Goal: Find specific page/section: Find specific page/section

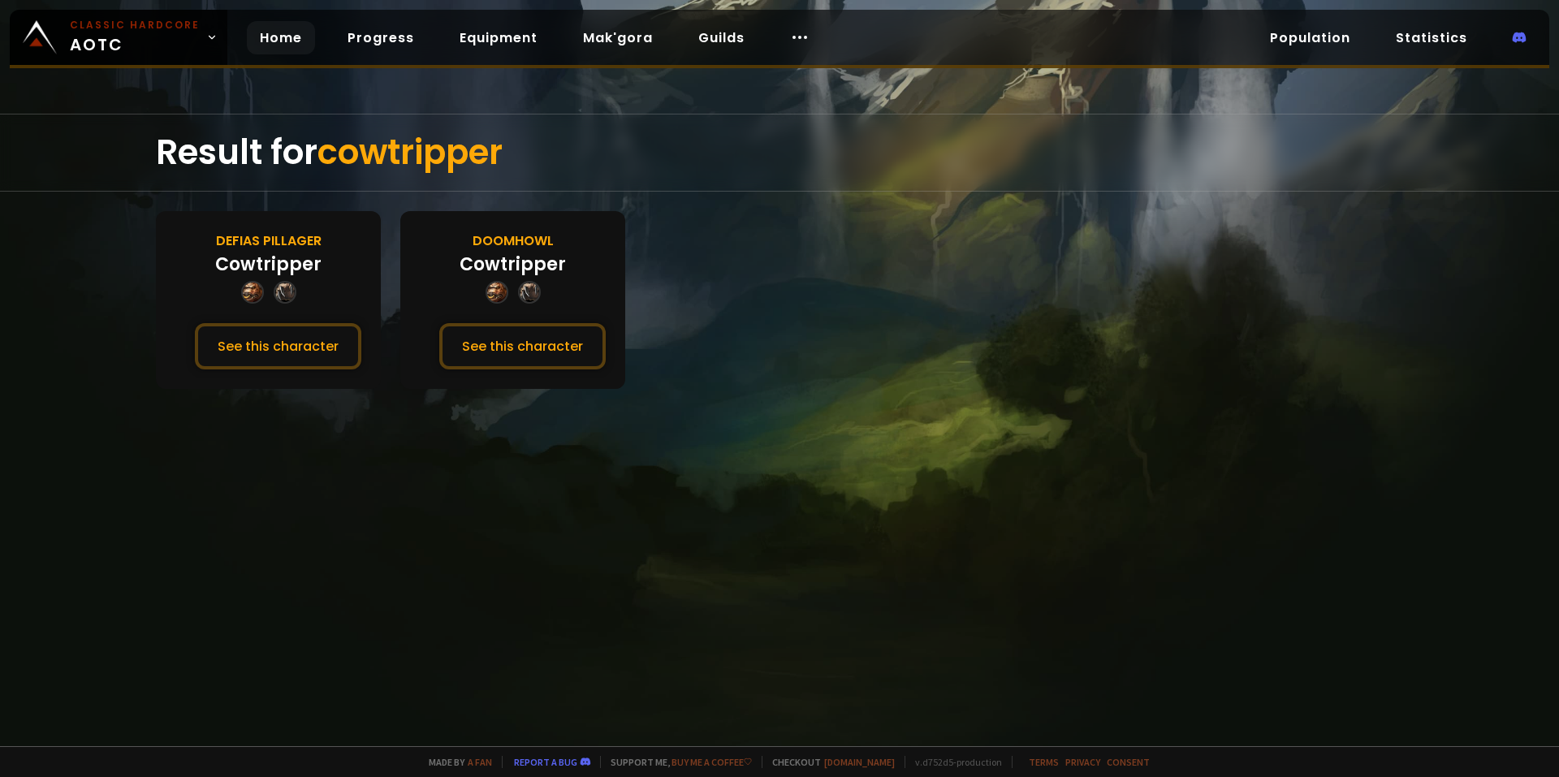
click at [277, 39] on link "Home" at bounding box center [281, 37] width 68 height 33
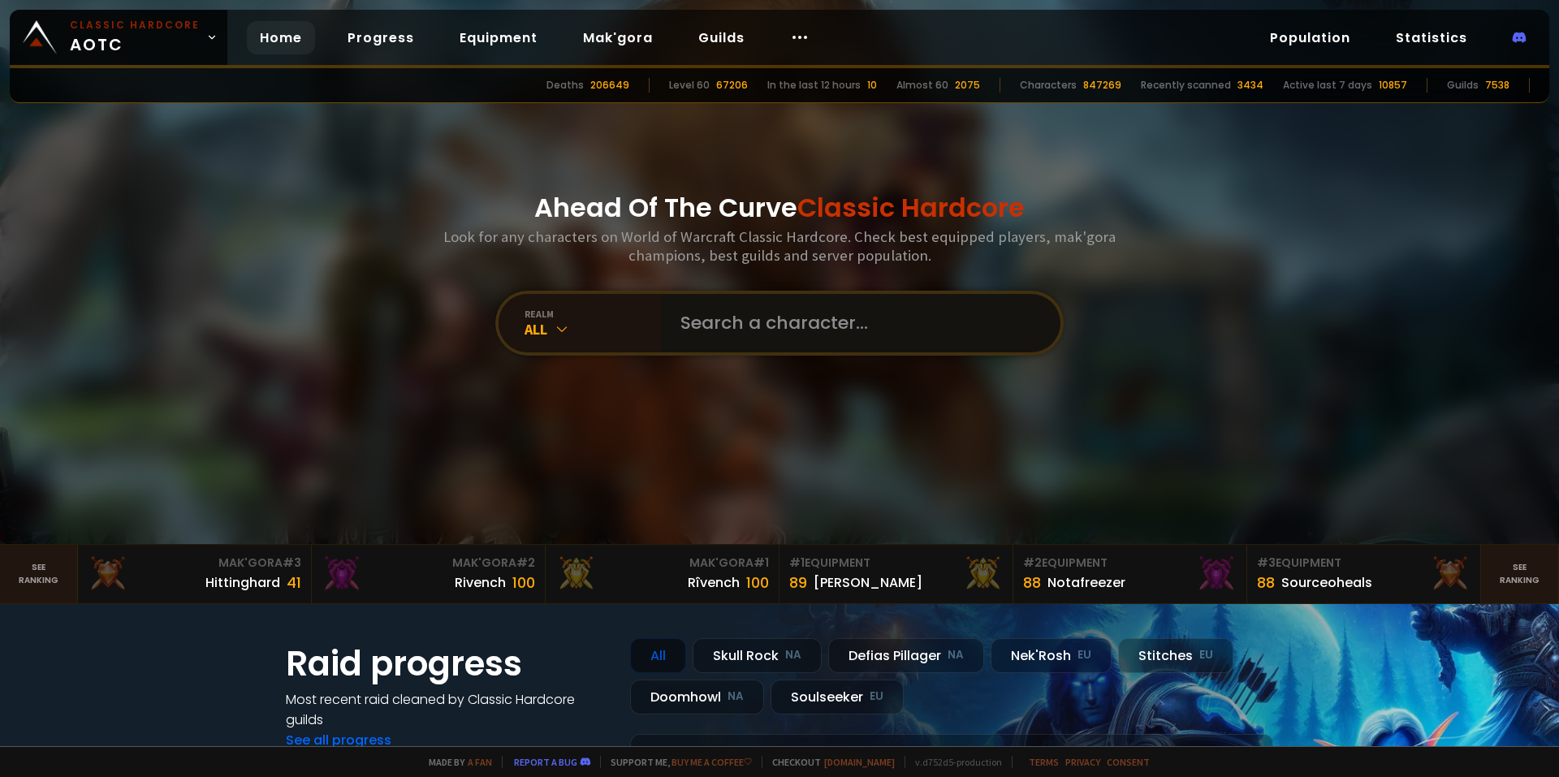
click at [744, 313] on input "text" at bounding box center [856, 323] width 370 height 58
type input "zuvan"
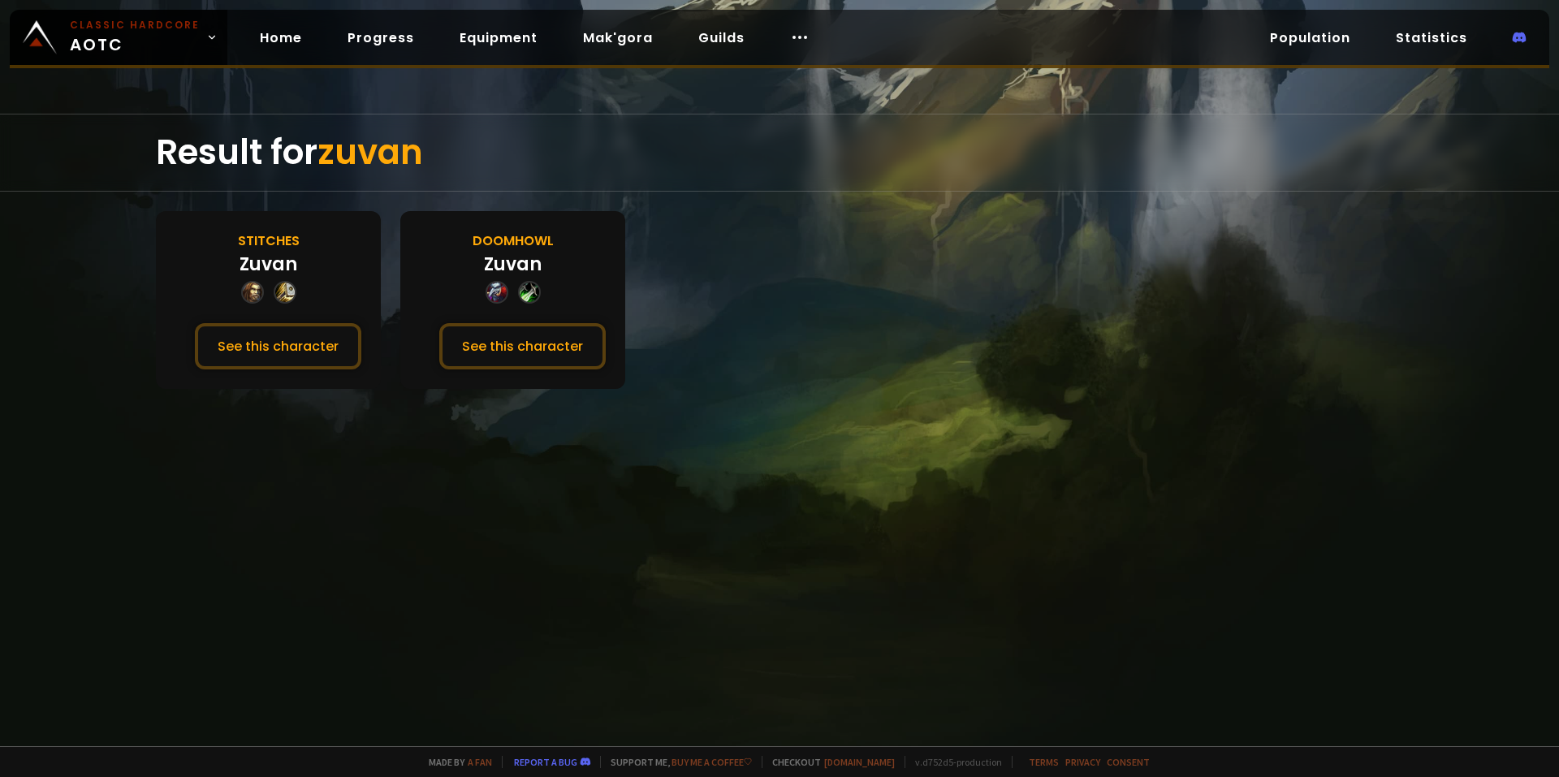
drag, startPoint x: 739, startPoint y: 293, endPoint x: 724, endPoint y: 289, distance: 15.2
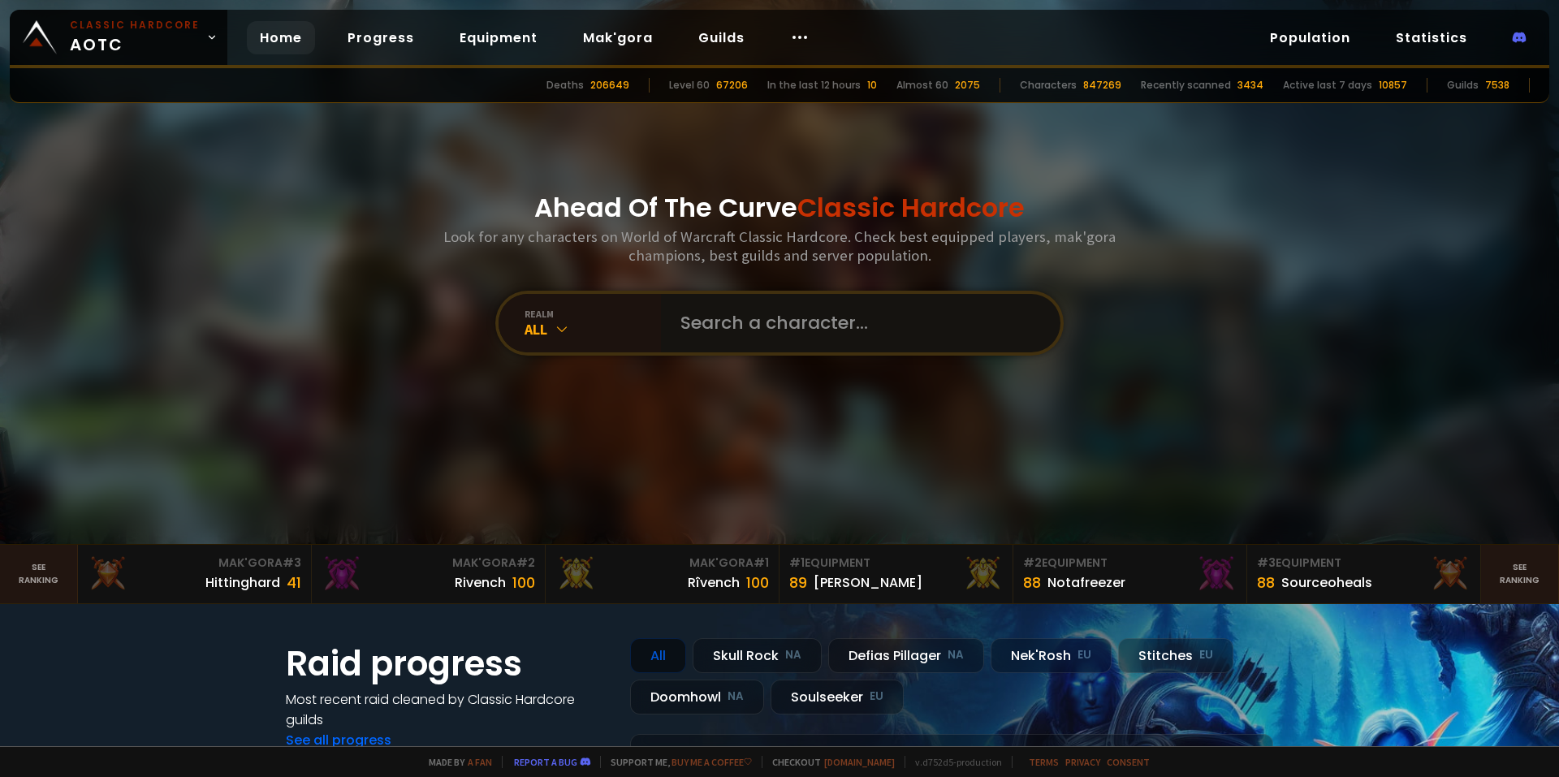
click at [857, 324] on input "text" at bounding box center [856, 323] width 370 height 58
click at [834, 328] on input "text" at bounding box center [856, 323] width 370 height 58
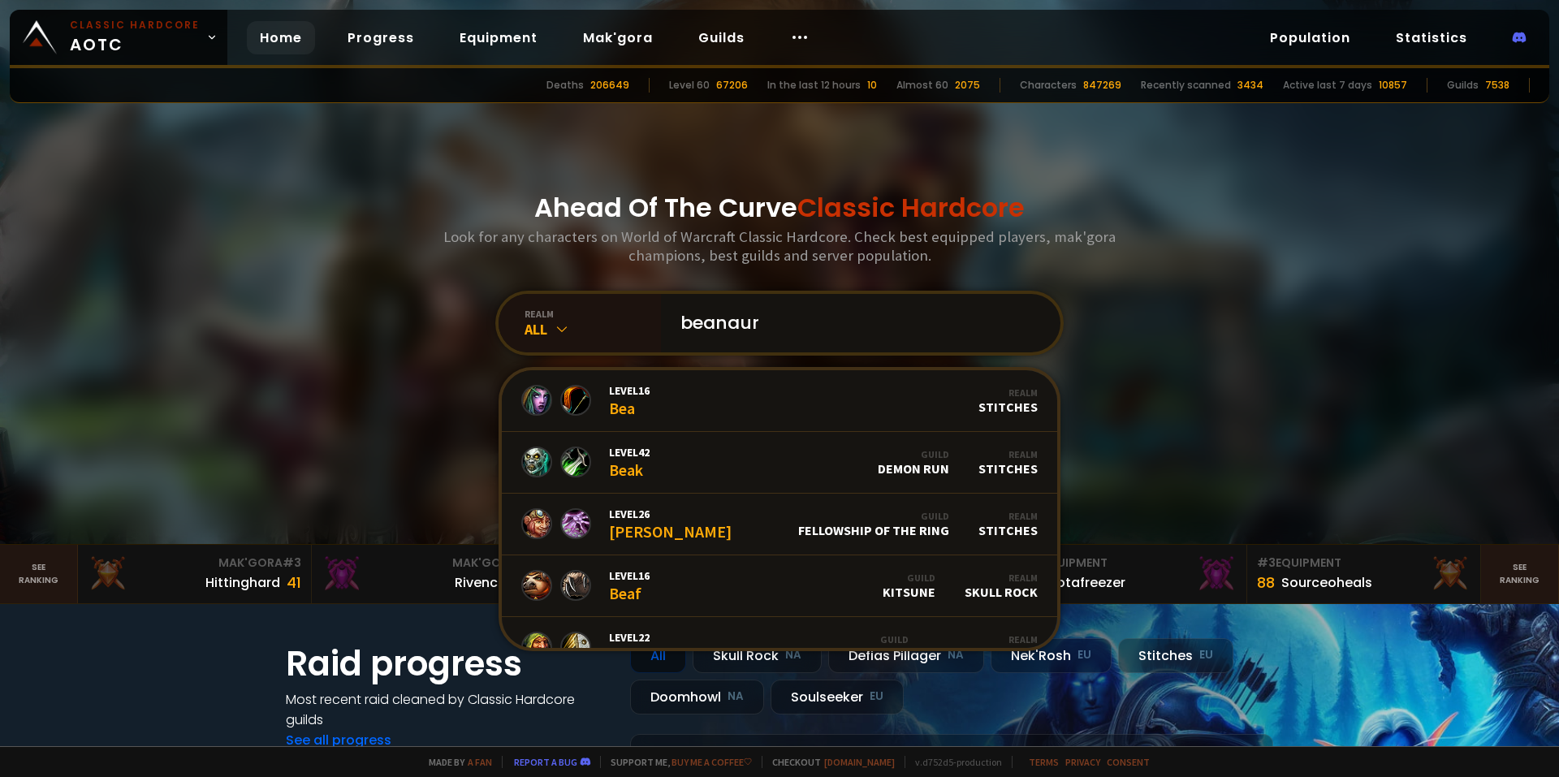
type input "beanaura"
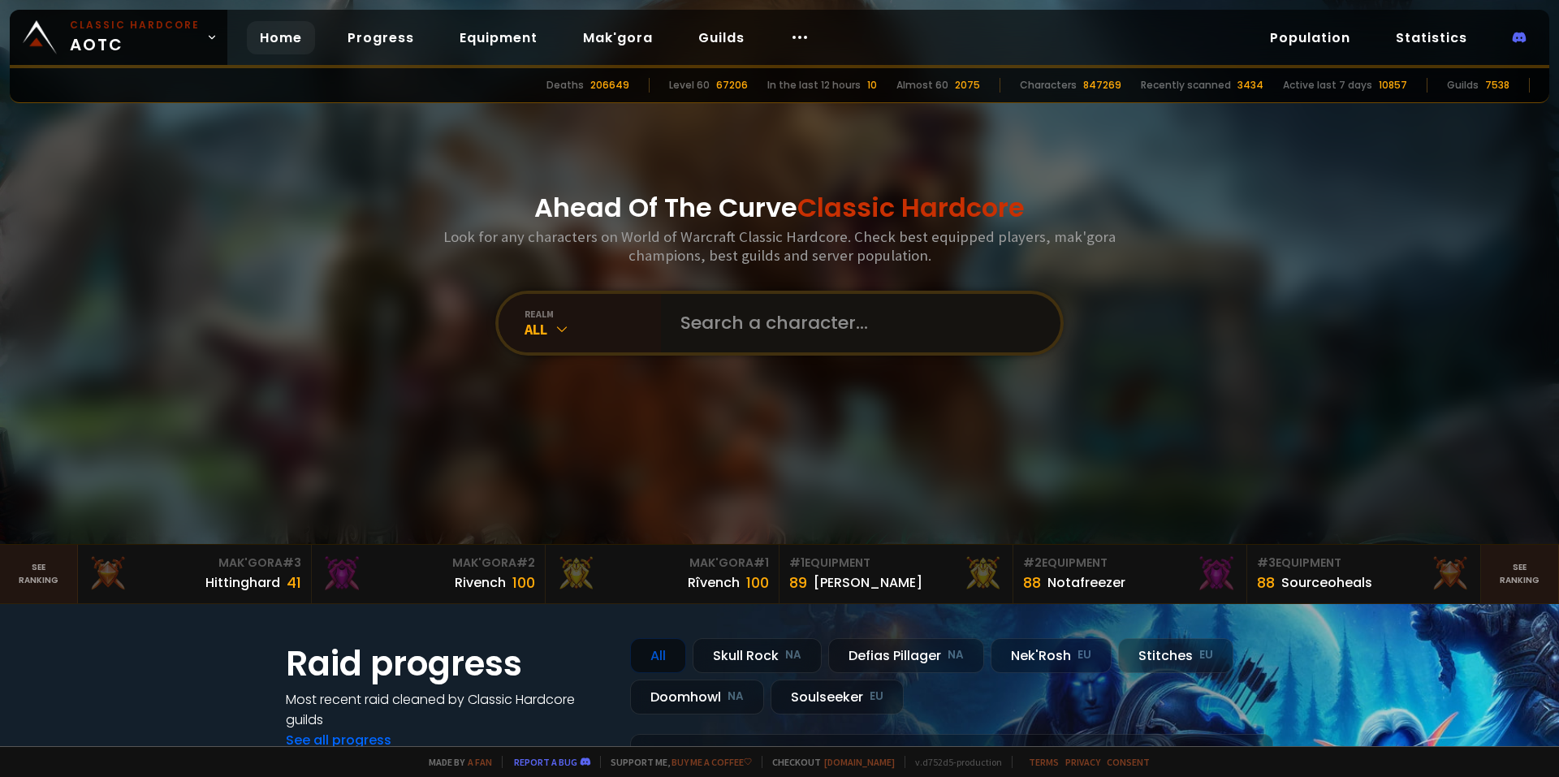
click at [757, 300] on input "text" at bounding box center [856, 323] width 370 height 58
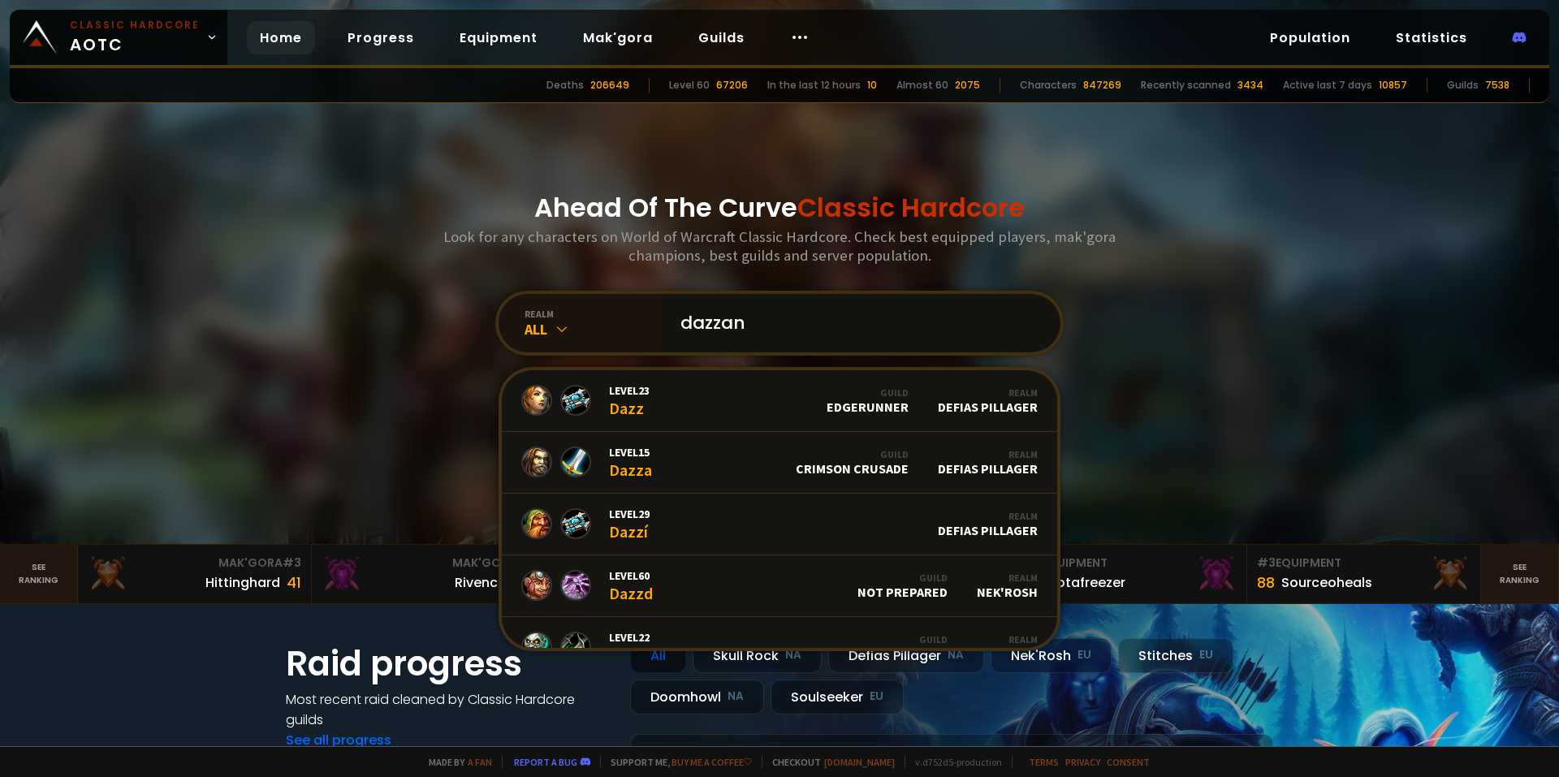
type input "dazzant"
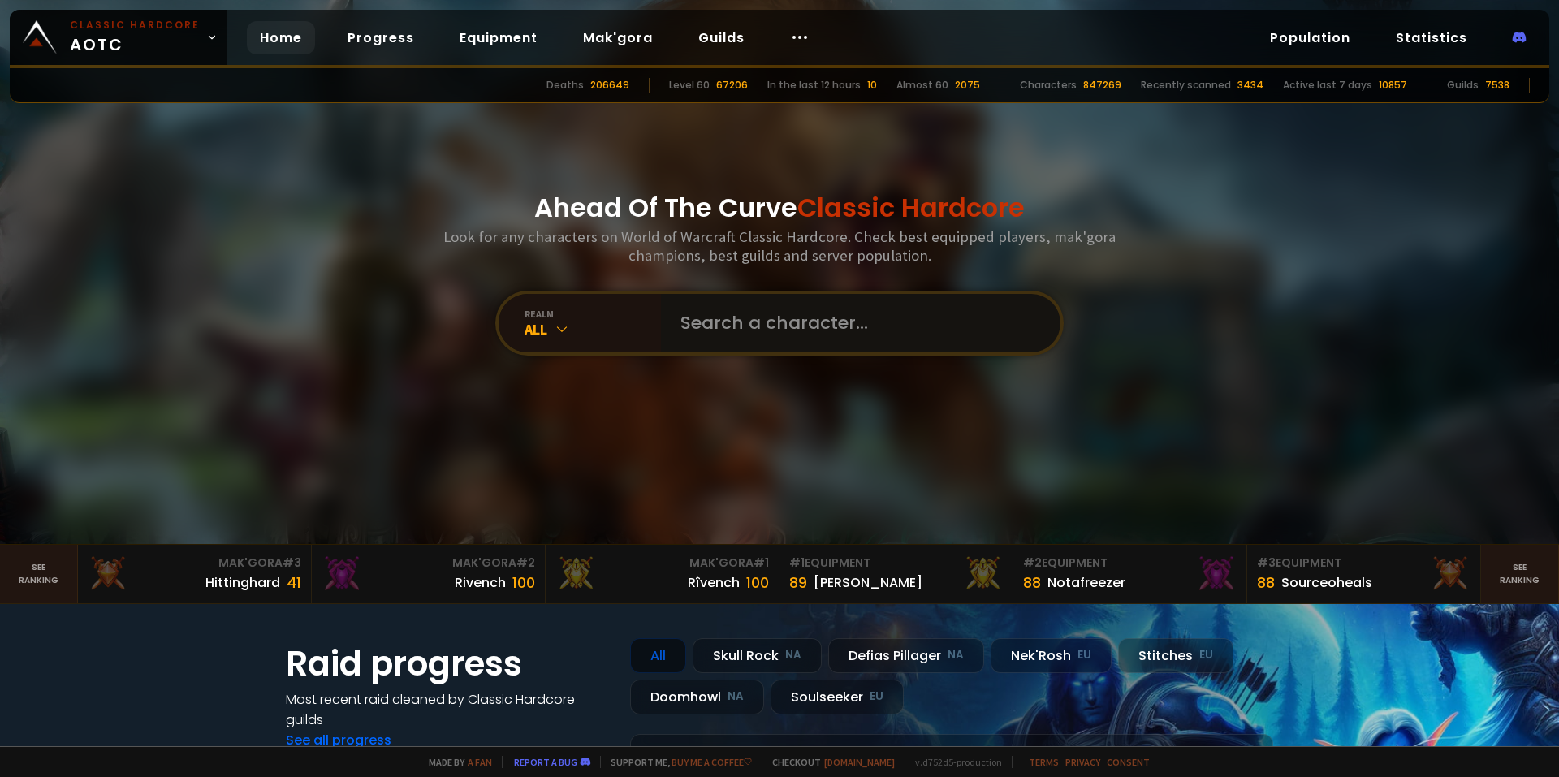
click at [805, 311] on input "text" at bounding box center [856, 323] width 370 height 58
type input "rewgir"
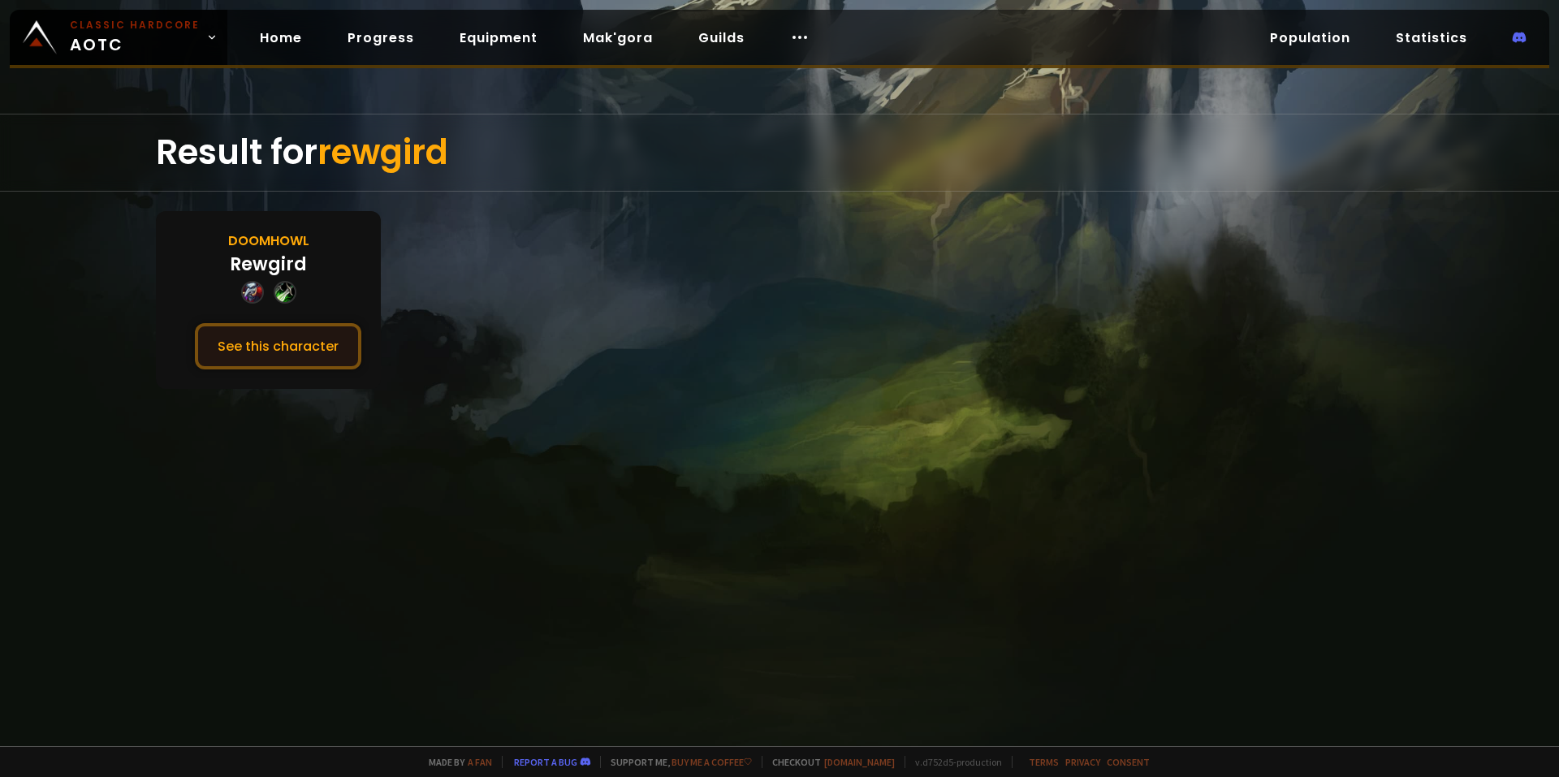
click at [312, 332] on button "See this character" at bounding box center [278, 346] width 166 height 46
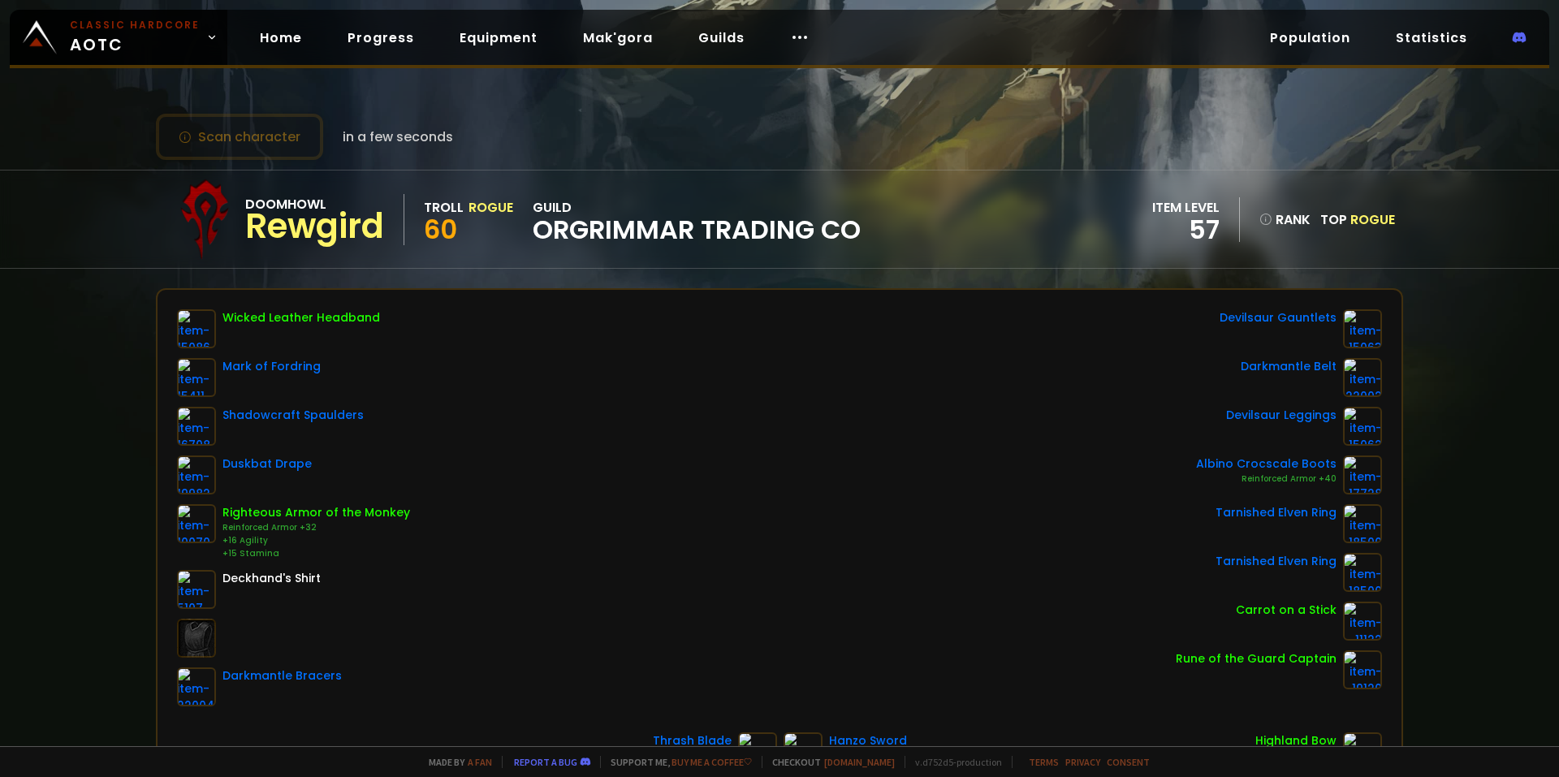
scroll to position [81, 0]
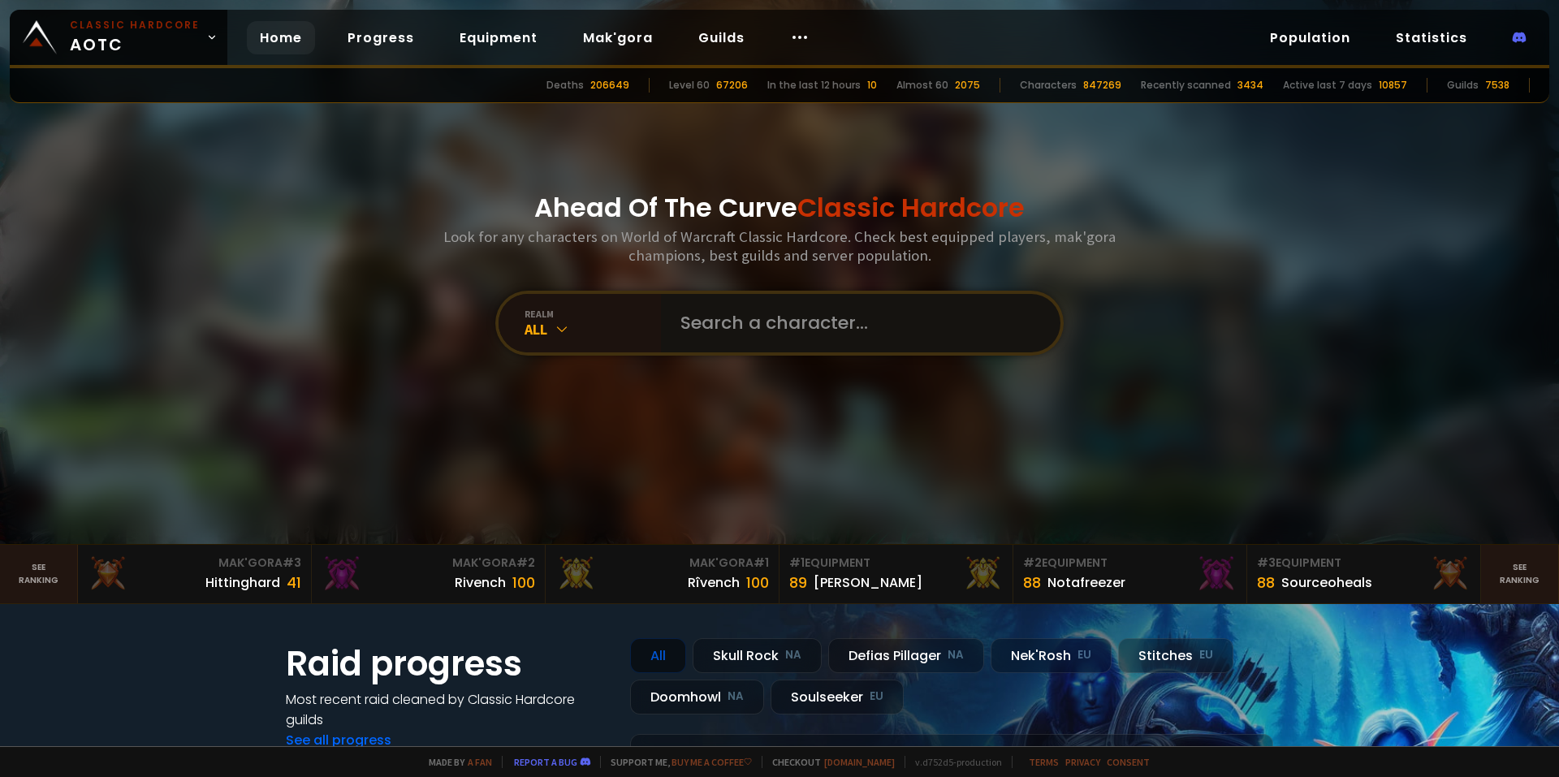
click at [707, 313] on input "text" at bounding box center [856, 323] width 370 height 58
type input "dazzan"
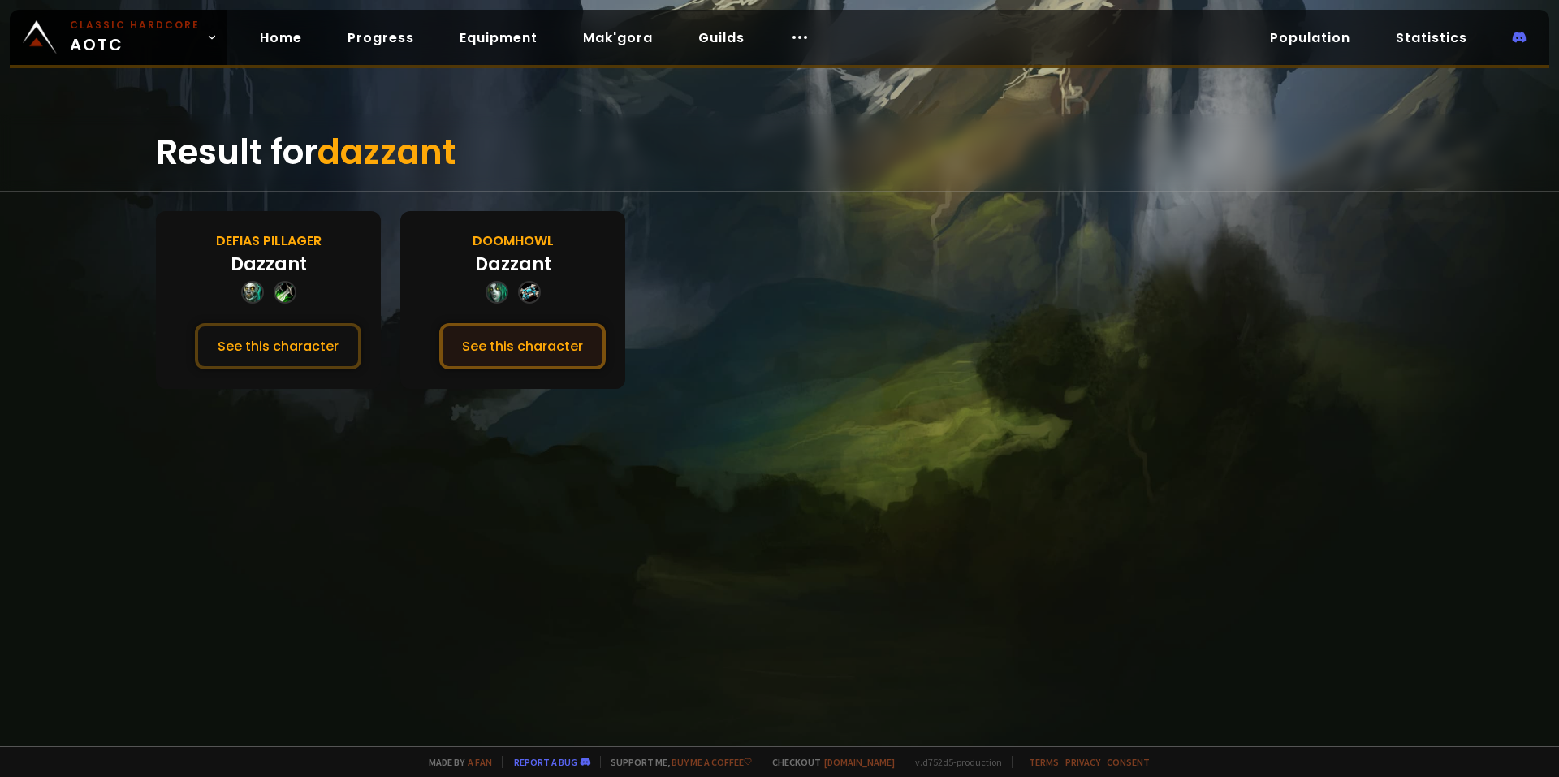
click at [553, 351] on button "See this character" at bounding box center [522, 346] width 166 height 46
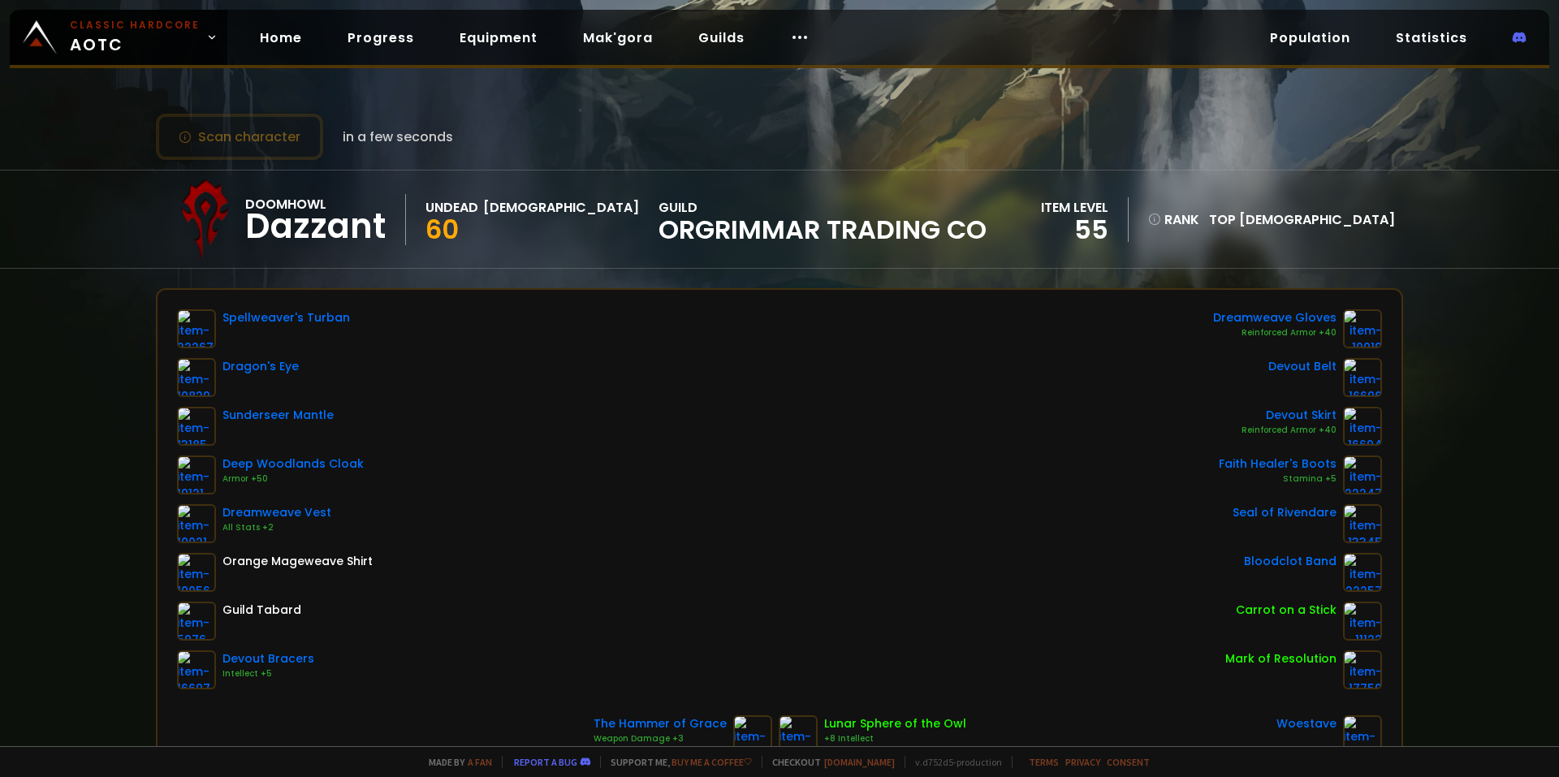
scroll to position [81, 0]
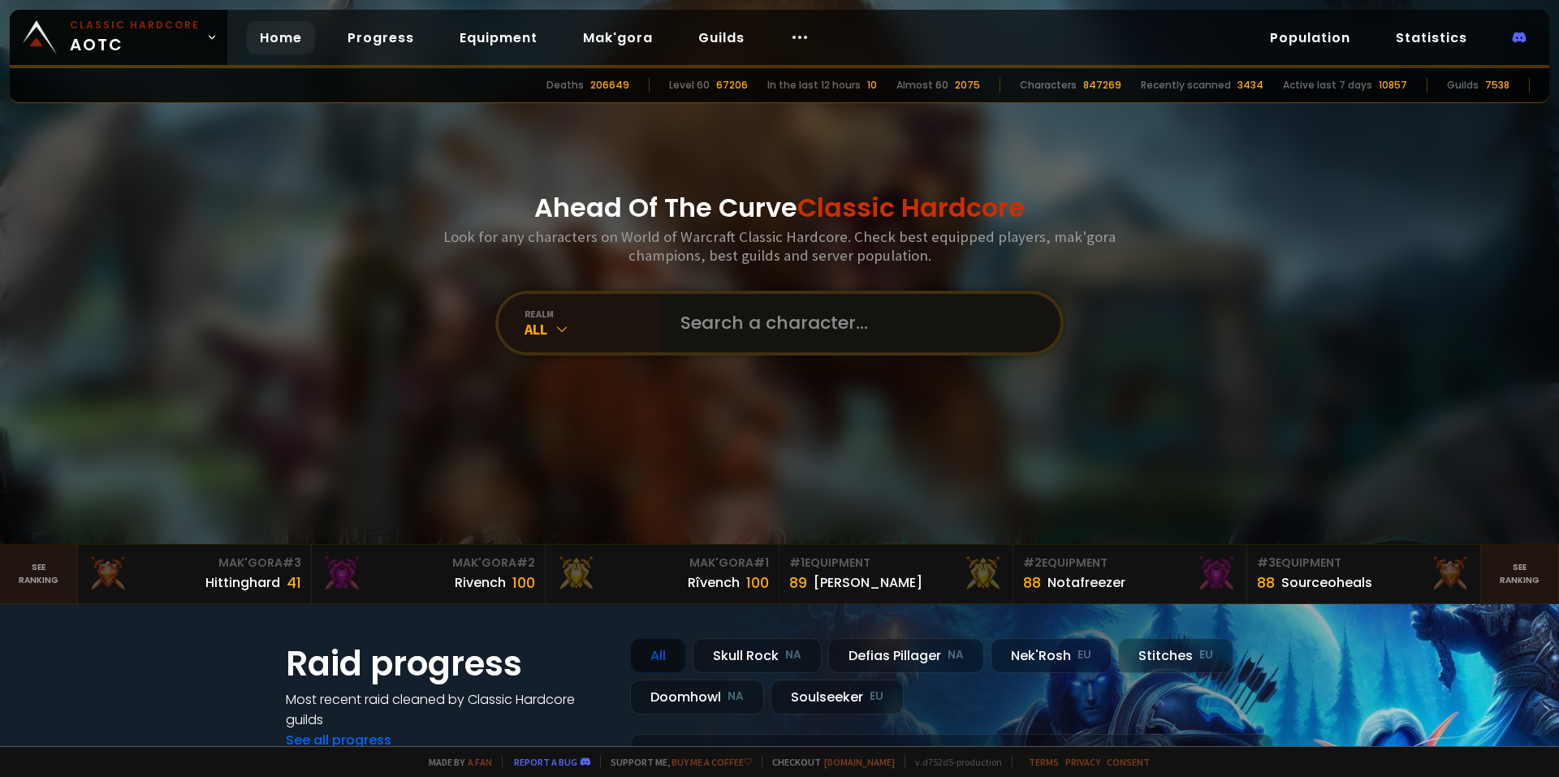
click at [717, 330] on input "text" at bounding box center [856, 323] width 370 height 58
type input "dazzant"
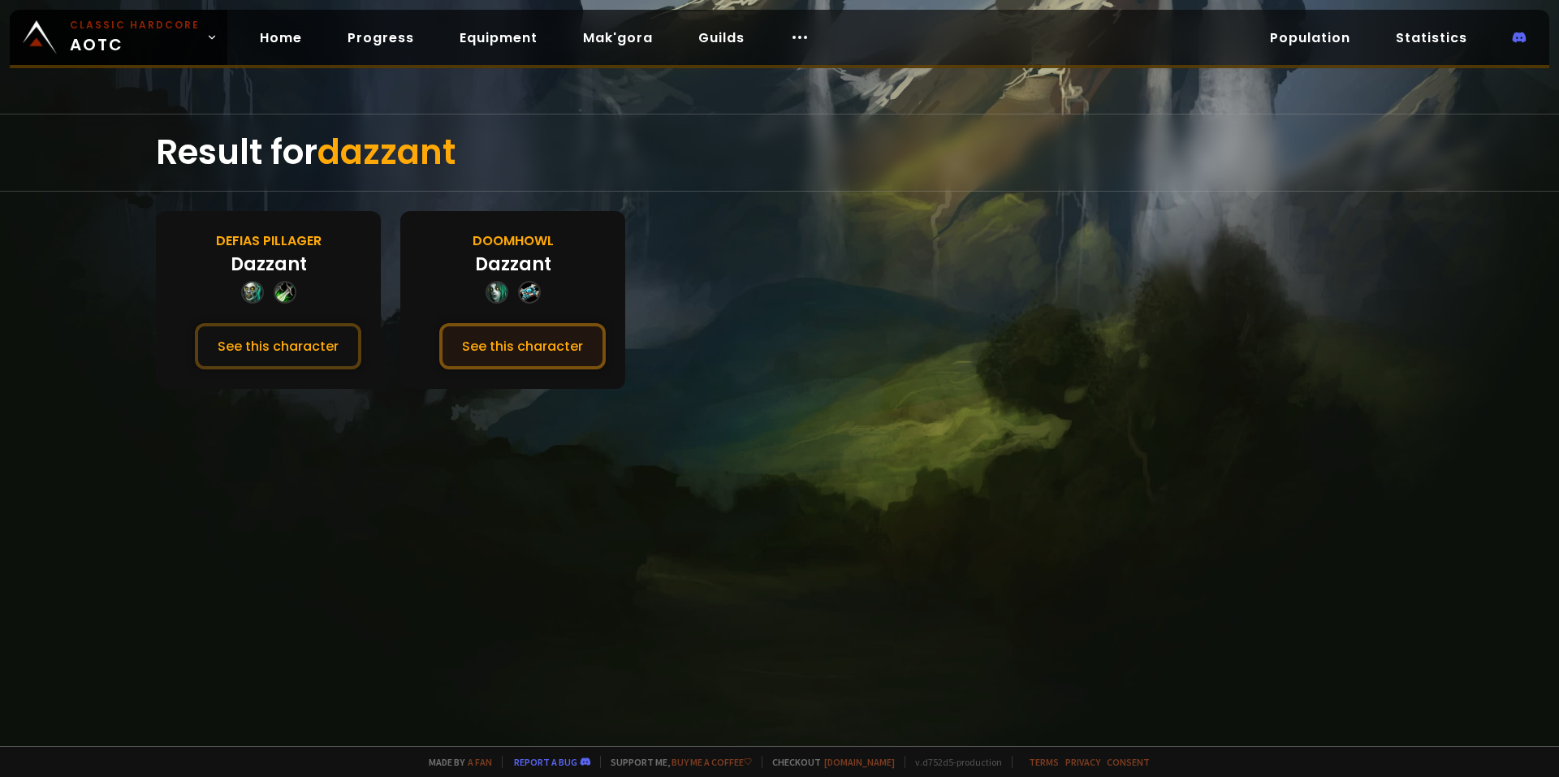
click at [542, 343] on button "See this character" at bounding box center [522, 346] width 166 height 46
drag, startPoint x: 667, startPoint y: 296, endPoint x: 677, endPoint y: 296, distance: 9.7
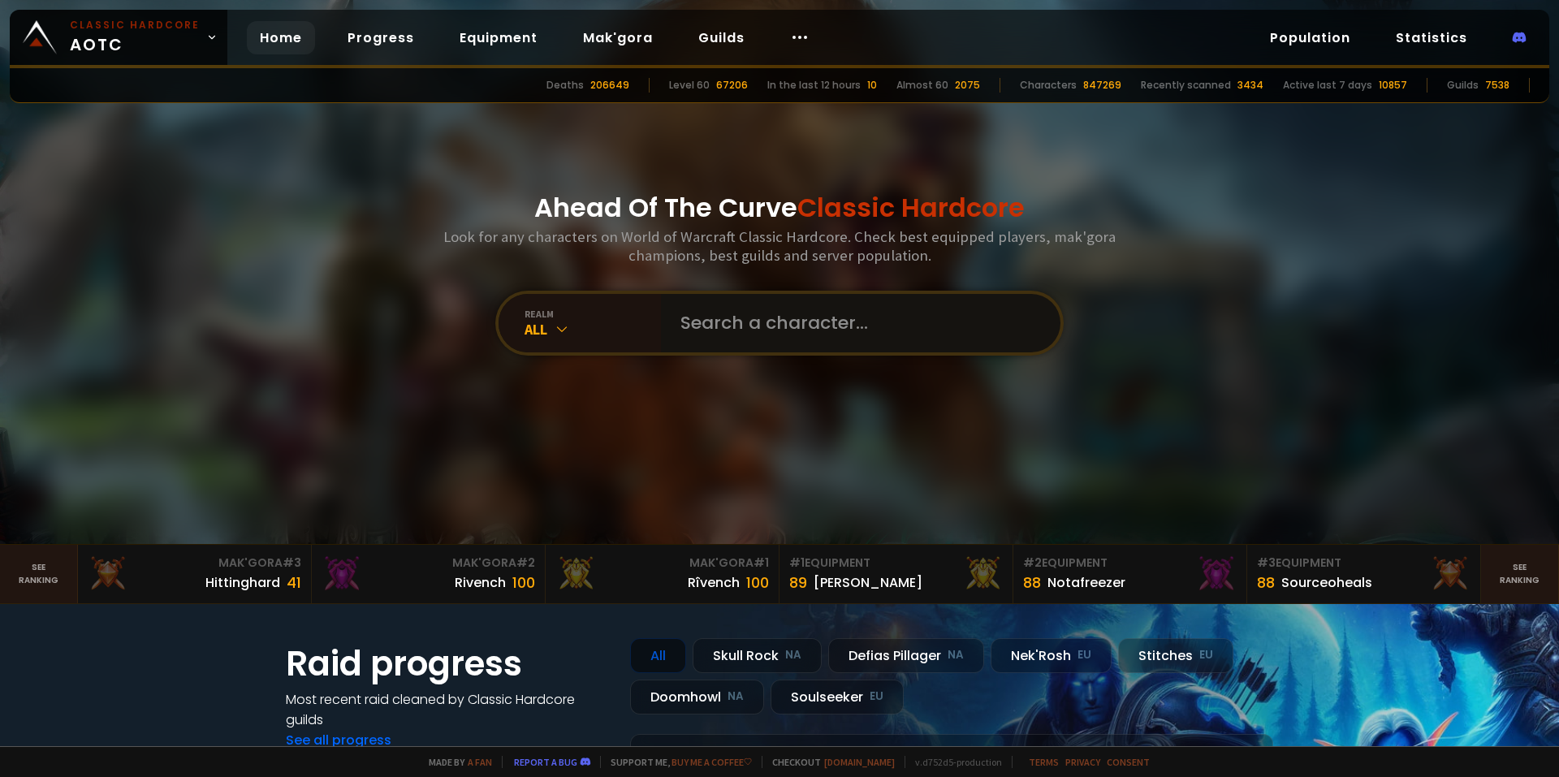
click at [740, 333] on input "text" at bounding box center [856, 323] width 370 height 58
type input "zuvan"
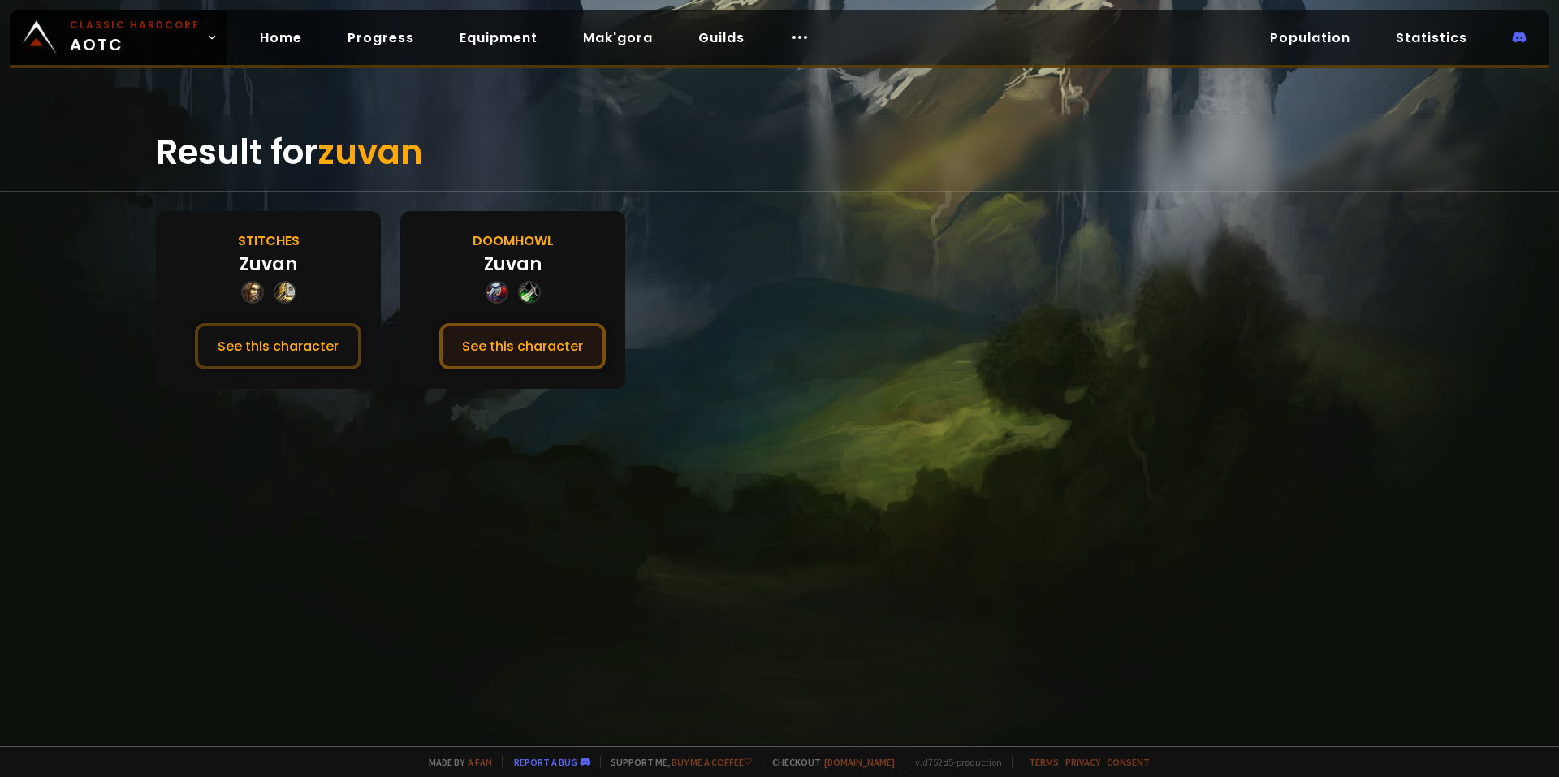
click at [535, 352] on button "See this character" at bounding box center [522, 346] width 166 height 46
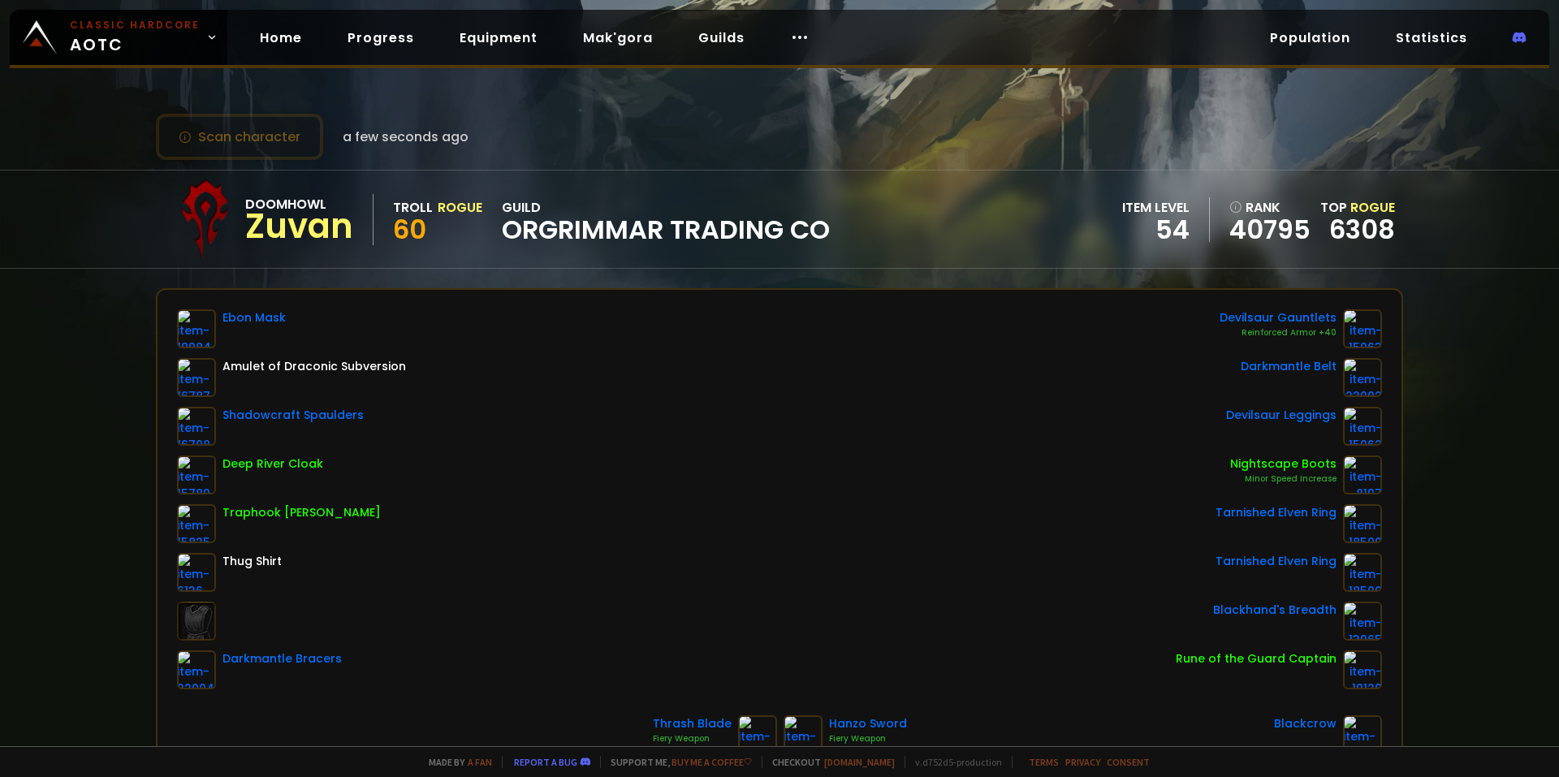
scroll to position [81, 0]
